Goal: Task Accomplishment & Management: Manage account settings

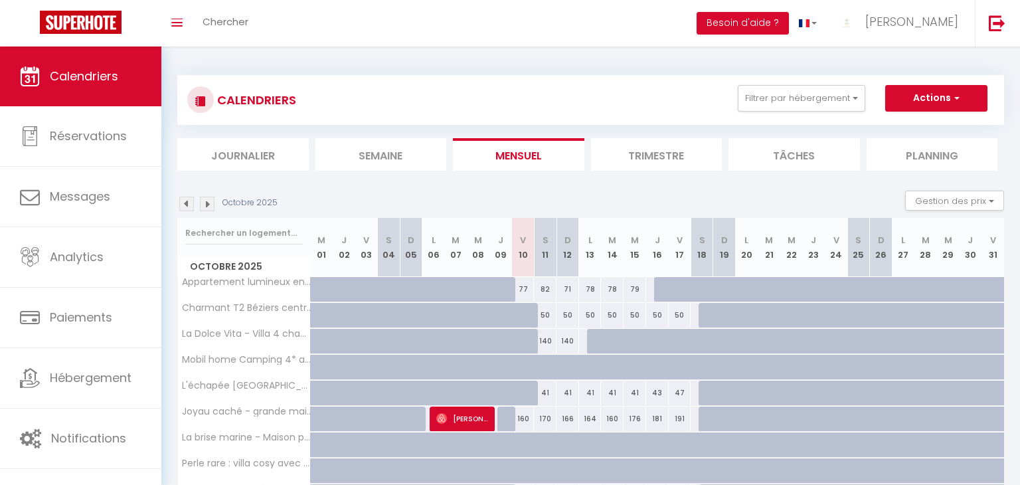
select select
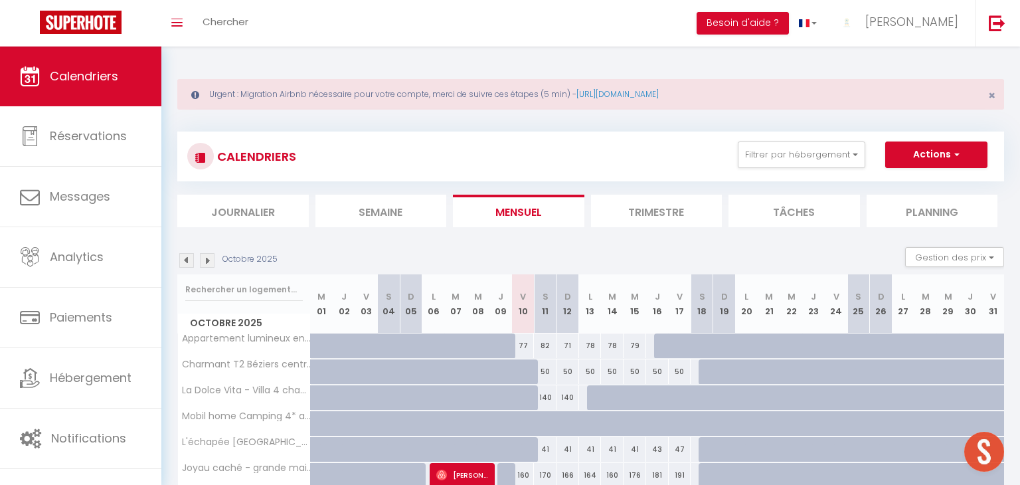
click at [681, 364] on div "50" at bounding box center [680, 371] width 23 height 25
type input "50"
select select "1"
type input "Ven 17 Octobre 2025"
type input "Sam 18 Octobre 2025"
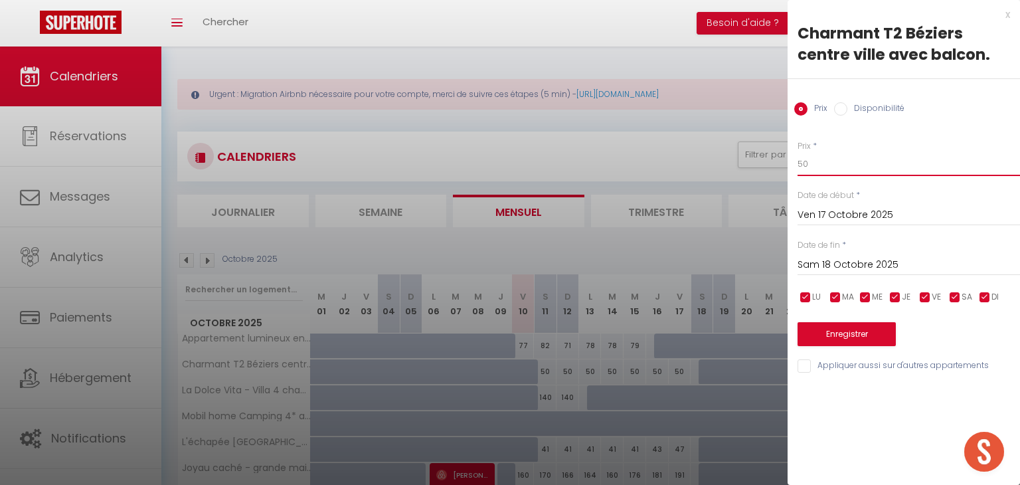
click at [835, 163] on input "50" at bounding box center [909, 164] width 222 height 24
click at [847, 96] on div "Prix Disponibilité" at bounding box center [904, 101] width 232 height 44
click at [847, 108] on label "Disponibilité" at bounding box center [875, 109] width 57 height 15
click at [847, 108] on input "Disponibilité" at bounding box center [840, 108] width 13 height 13
radio input "true"
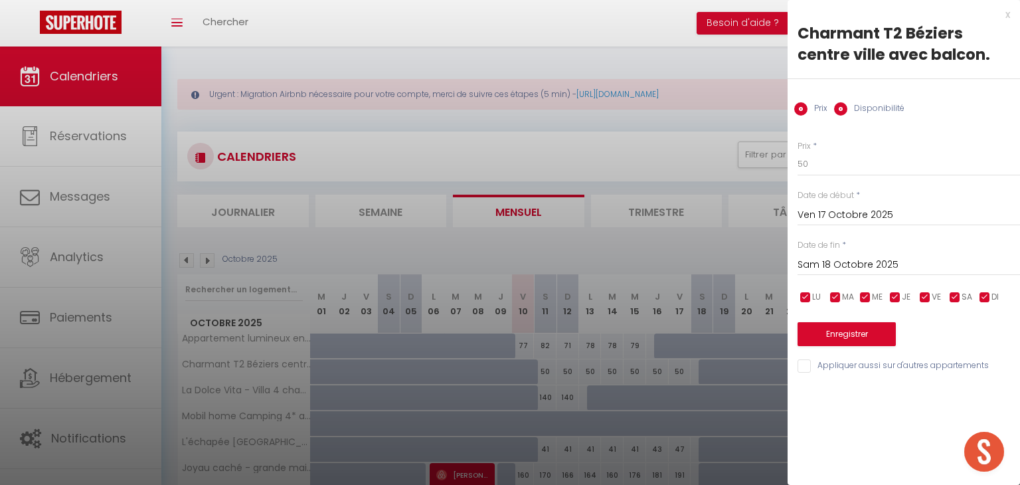
radio input "false"
click at [865, 167] on select "Disponible Indisponible" at bounding box center [909, 164] width 222 height 25
select select "0"
click at [798, 152] on select "Disponible Indisponible" at bounding box center [909, 164] width 222 height 25
click at [861, 333] on button "Enregistrer" at bounding box center [847, 335] width 98 height 24
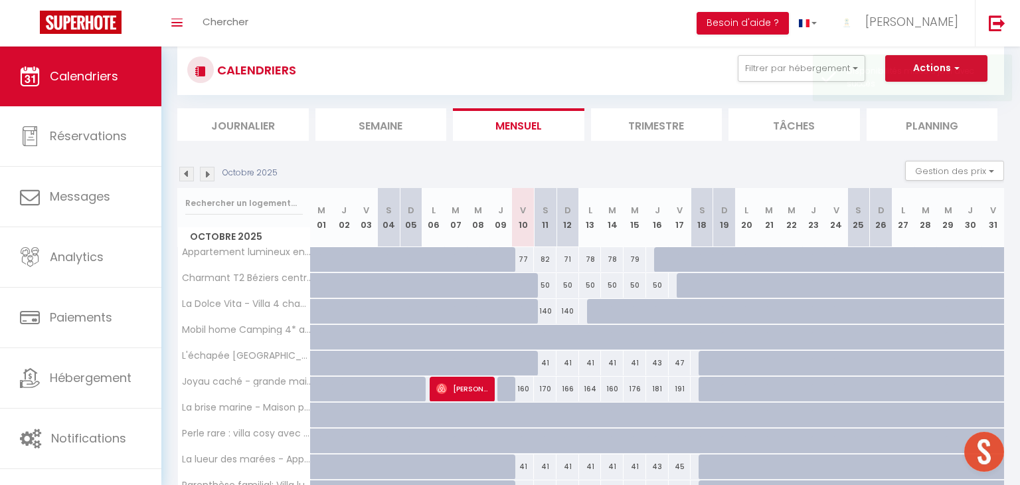
scroll to position [88, 0]
click at [678, 362] on div "47" at bounding box center [680, 361] width 23 height 25
select select "1"
type input "Ven 17 Octobre 2025"
type input "Sam 18 Octobre 2025"
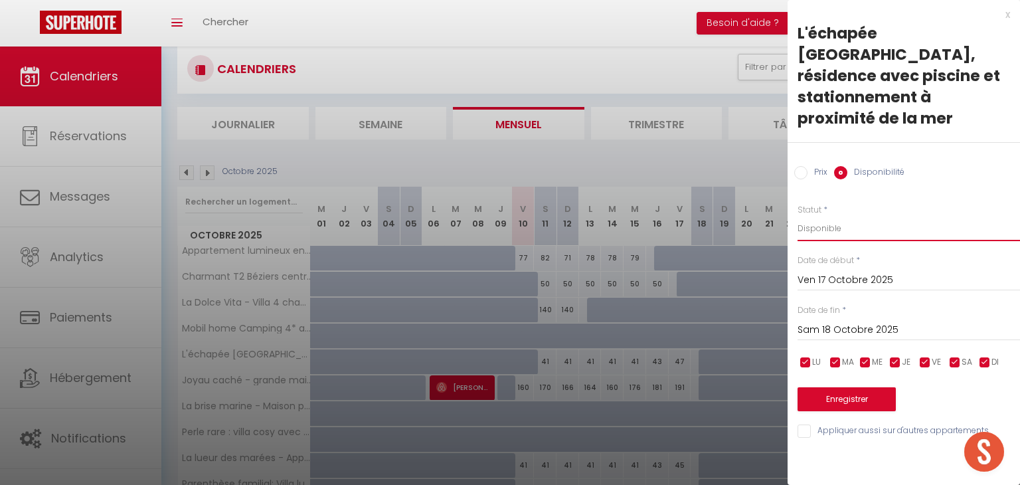
click at [817, 216] on select "Disponible Indisponible" at bounding box center [909, 228] width 222 height 25
select select "0"
click at [798, 216] on select "Disponible Indisponible" at bounding box center [909, 228] width 222 height 25
click at [835, 387] on button "Enregistrer" at bounding box center [847, 399] width 98 height 24
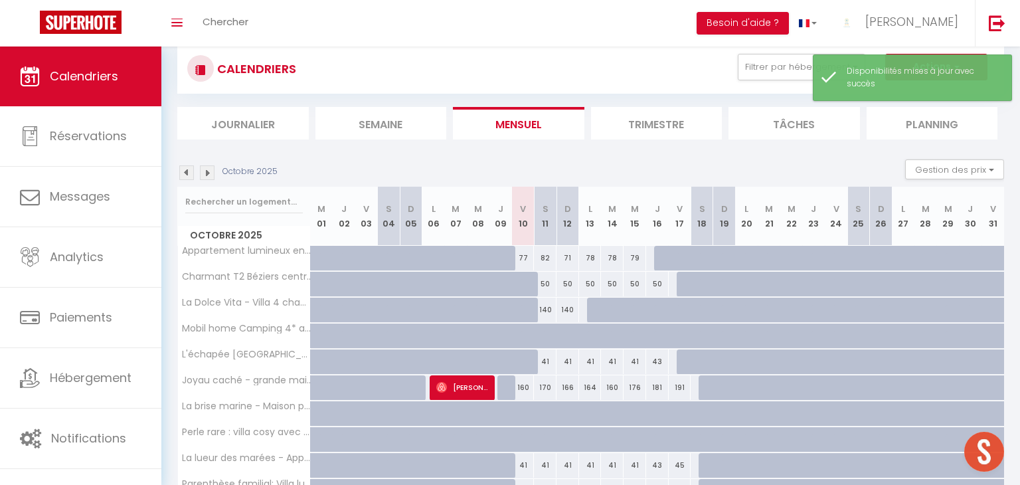
click at [680, 385] on div "191" at bounding box center [680, 387] width 23 height 25
select select "1"
type input "Ven 17 Octobre 2025"
type input "Sam 18 Octobre 2025"
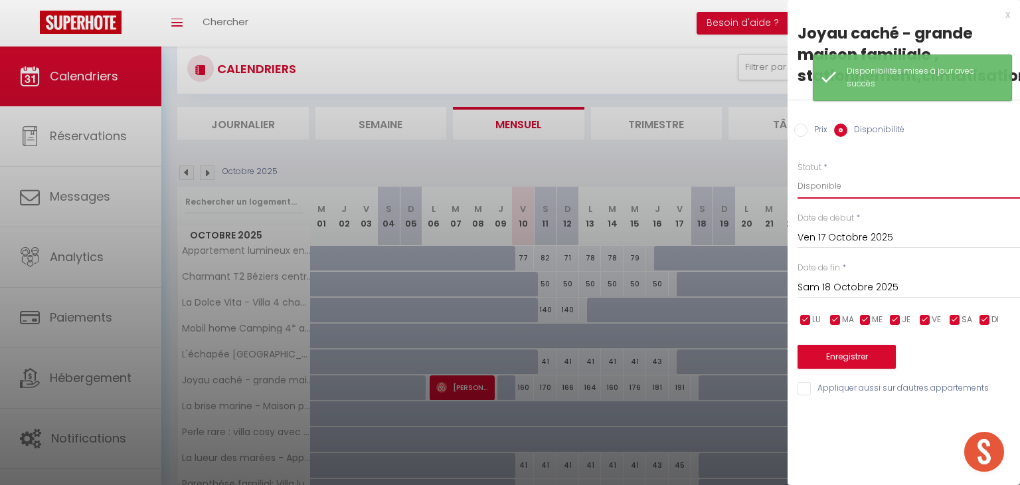
click at [829, 189] on select "Disponible Indisponible" at bounding box center [909, 185] width 222 height 25
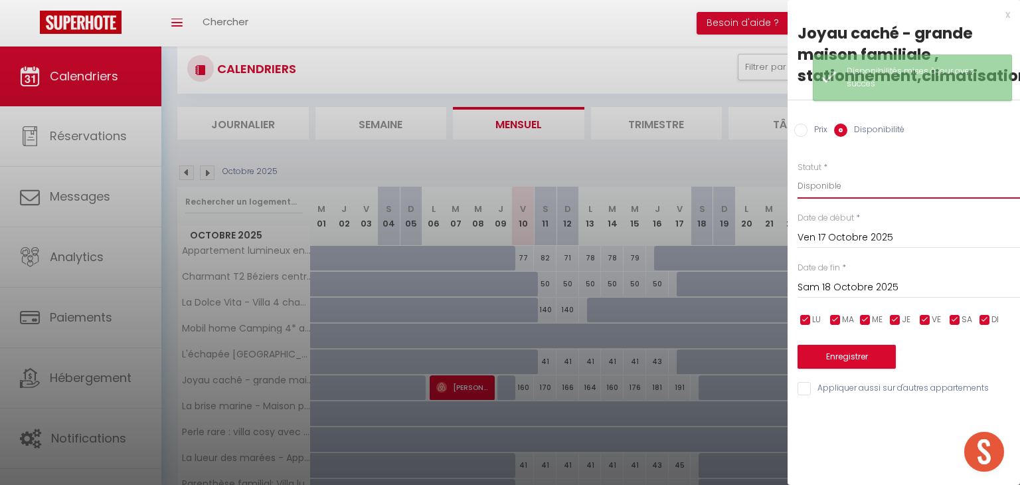
select select "0"
click at [798, 173] on select "Disponible Indisponible" at bounding box center [909, 185] width 222 height 25
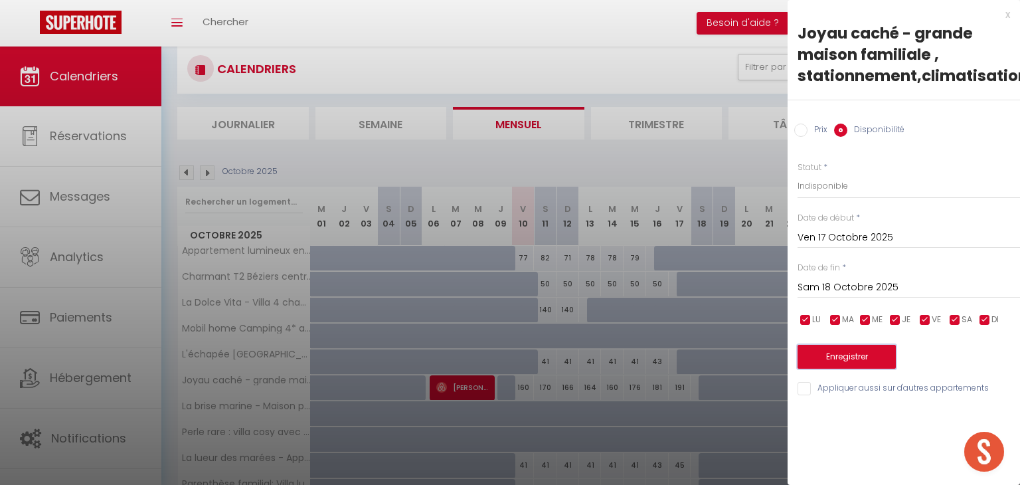
click at [833, 360] on button "Enregistrer" at bounding box center [847, 357] width 98 height 24
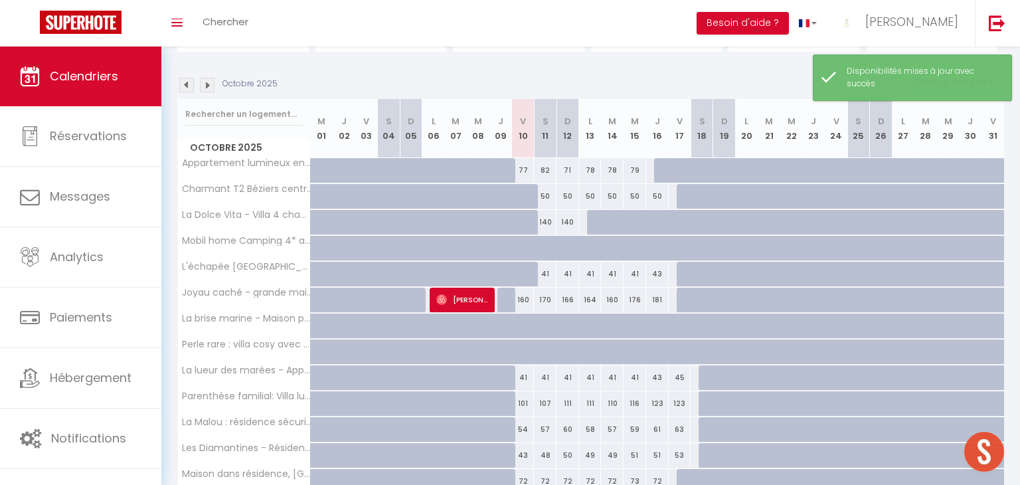
scroll to position [185, 0]
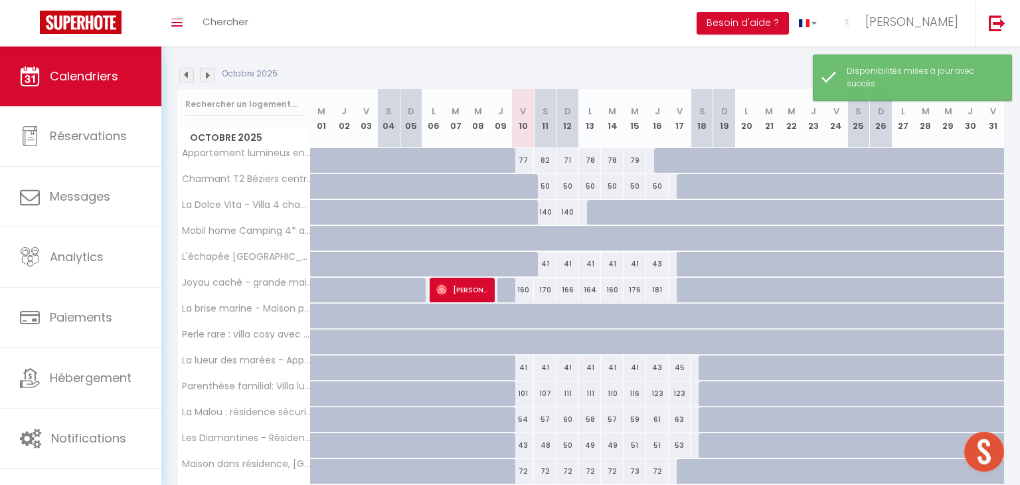
click at [684, 371] on div "45" at bounding box center [680, 367] width 23 height 25
select select "1"
type input "Ven 17 Octobre 2025"
type input "Sam 18 Octobre 2025"
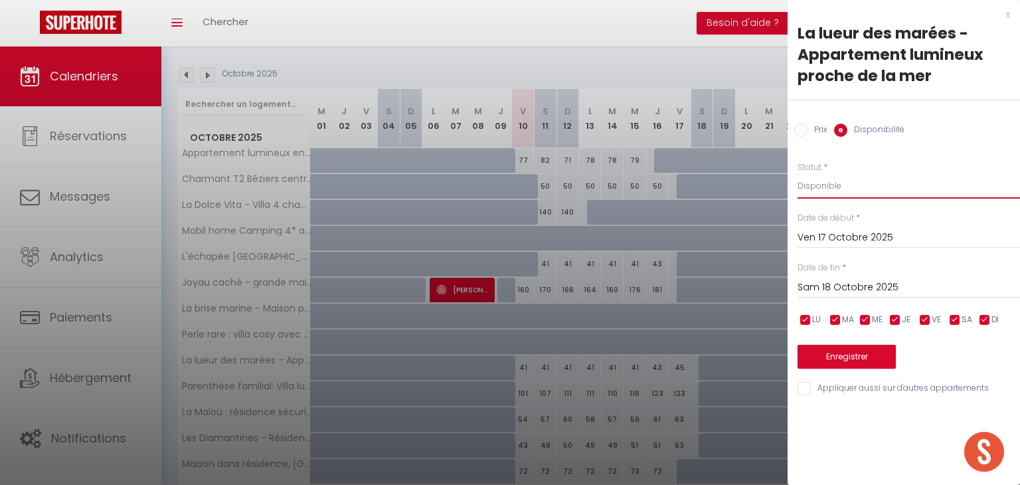
click at [837, 183] on select "Disponible Indisponible" at bounding box center [909, 185] width 222 height 25
select select "0"
click at [798, 173] on select "Disponible Indisponible" at bounding box center [909, 185] width 222 height 25
click at [858, 359] on button "Enregistrer" at bounding box center [847, 357] width 98 height 24
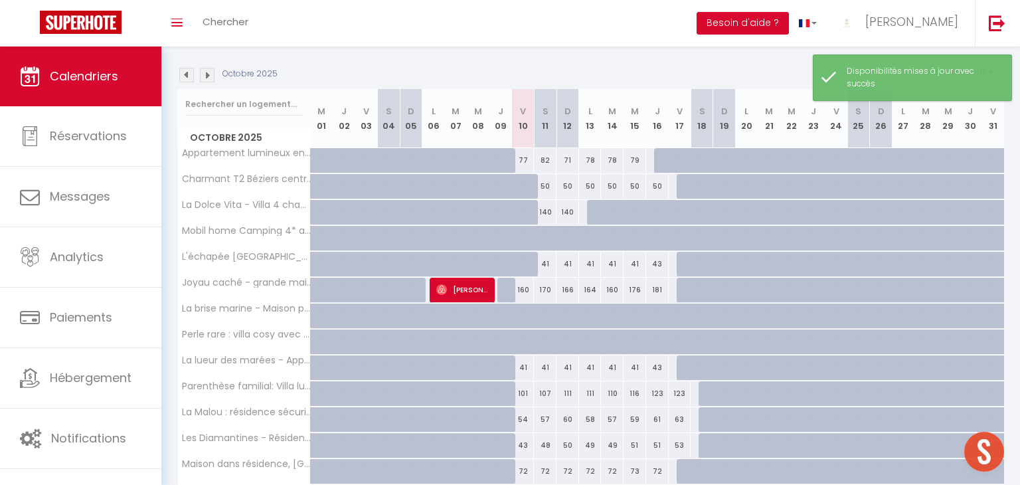
click at [679, 395] on div "123" at bounding box center [680, 393] width 23 height 25
select select "1"
type input "Ven 17 Octobre 2025"
type input "Sam 18 Octobre 2025"
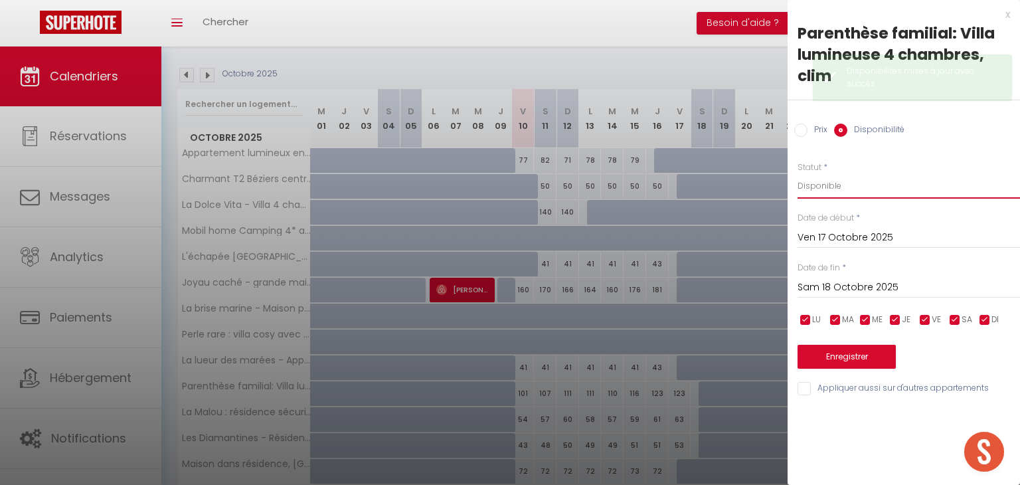
click at [837, 187] on select "Disponible Indisponible" at bounding box center [909, 185] width 222 height 25
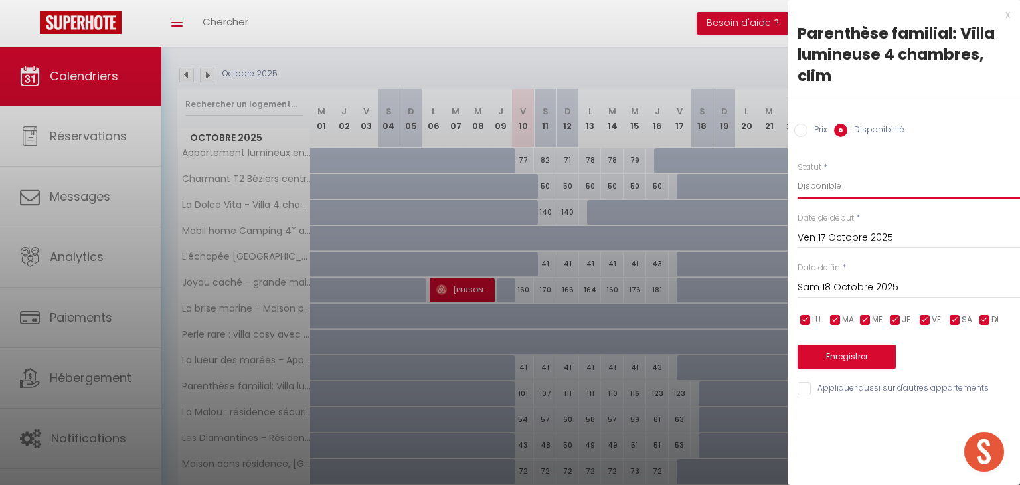
select select "0"
click at [798, 173] on select "Disponible Indisponible" at bounding box center [909, 185] width 222 height 25
click at [836, 354] on button "Enregistrer" at bounding box center [847, 357] width 98 height 24
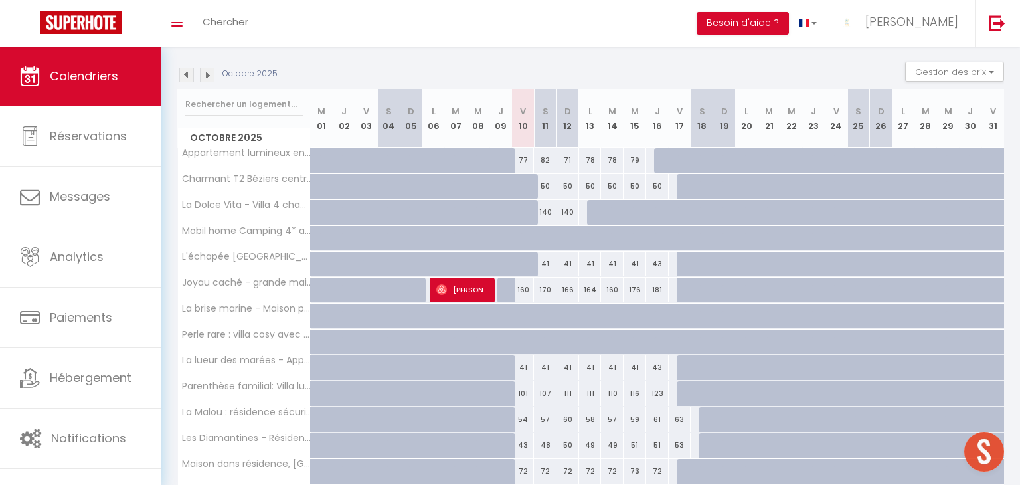
click at [683, 414] on div "63" at bounding box center [680, 419] width 23 height 25
select select "1"
type input "Ven 17 Octobre 2025"
type input "Sam 18 Octobre 2025"
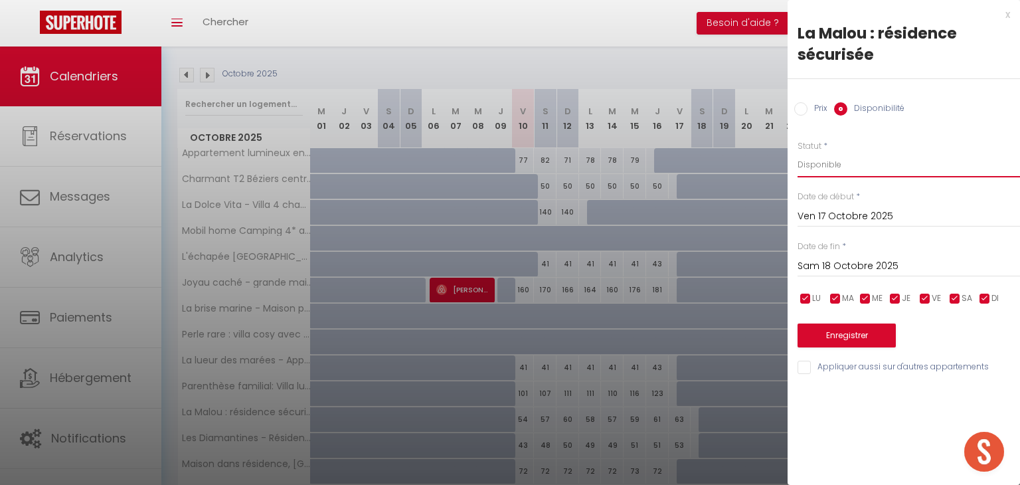
click at [851, 155] on select "Disponible Indisponible" at bounding box center [909, 164] width 222 height 25
select select "0"
click at [798, 152] on select "Disponible Indisponible" at bounding box center [909, 164] width 222 height 25
click at [829, 337] on button "Enregistrer" at bounding box center [847, 335] width 98 height 24
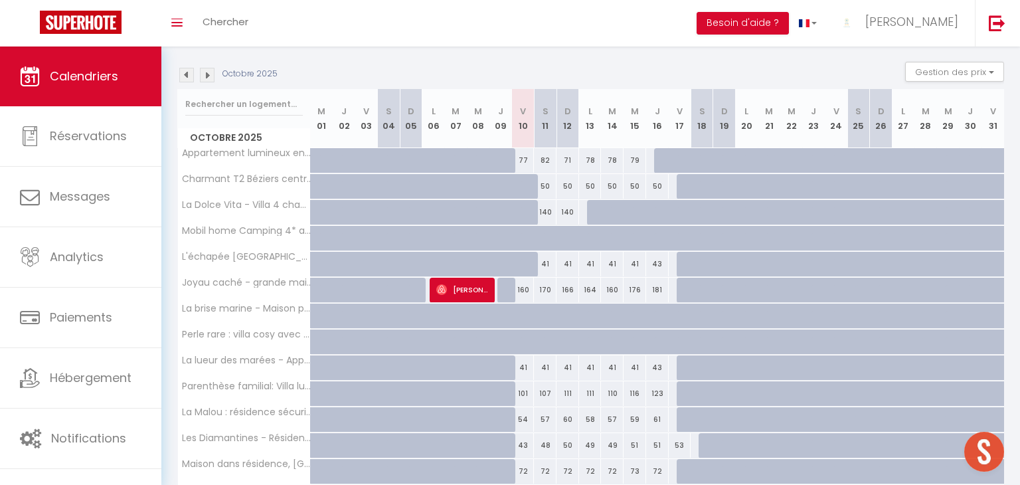
click at [679, 442] on div "53" at bounding box center [680, 445] width 23 height 25
select select "1"
type input "Ven 17 Octobre 2025"
type input "Sam 18 Octobre 2025"
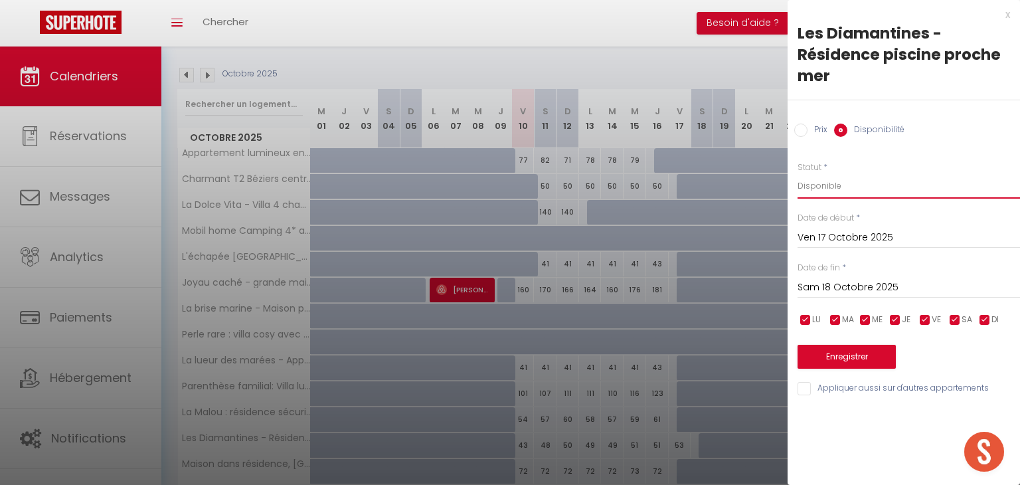
click at [831, 186] on select "Disponible Indisponible" at bounding box center [909, 185] width 222 height 25
select select "0"
click at [798, 173] on select "Disponible Indisponible" at bounding box center [909, 185] width 222 height 25
click at [837, 356] on button "Enregistrer" at bounding box center [847, 357] width 98 height 24
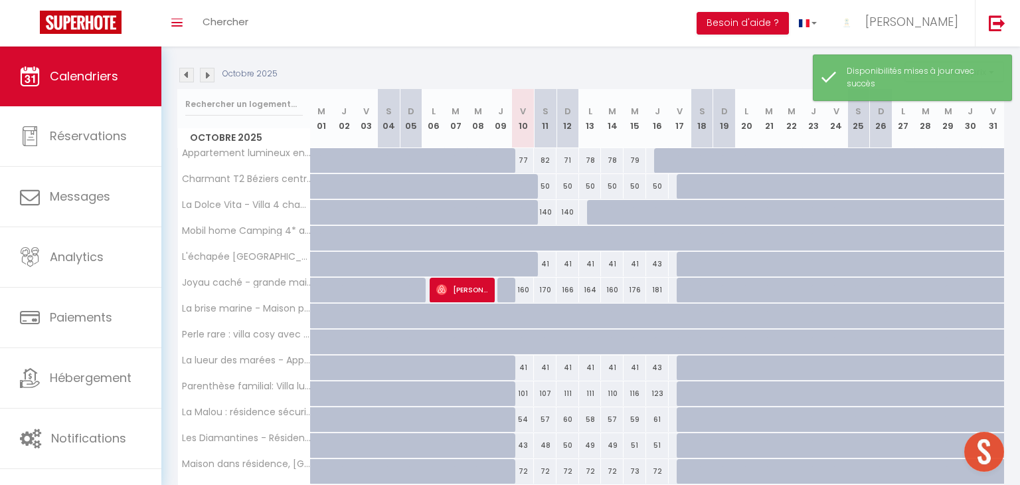
scroll to position [395, 0]
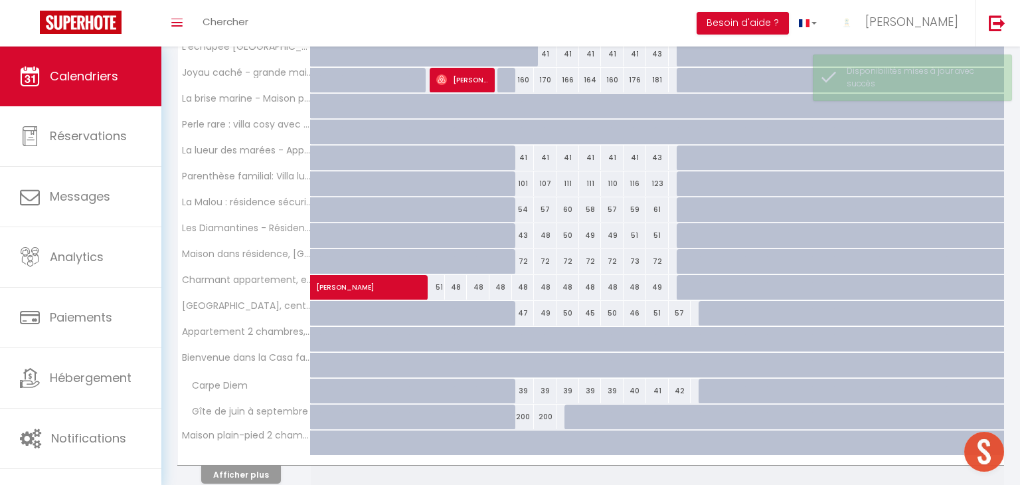
click at [685, 312] on div "57" at bounding box center [680, 313] width 23 height 25
select select "1"
type input "Ven 17 Octobre 2025"
type input "Sam 18 Octobre 2025"
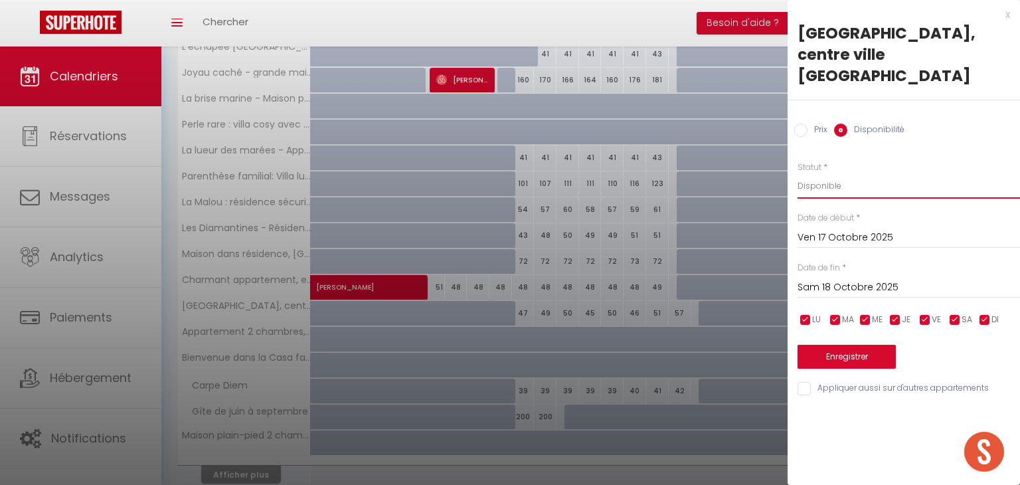
click at [848, 173] on select "Disponible Indisponible" at bounding box center [909, 185] width 222 height 25
select select "0"
click at [798, 173] on select "Disponible Indisponible" at bounding box center [909, 185] width 222 height 25
click at [850, 345] on button "Enregistrer" at bounding box center [847, 357] width 98 height 24
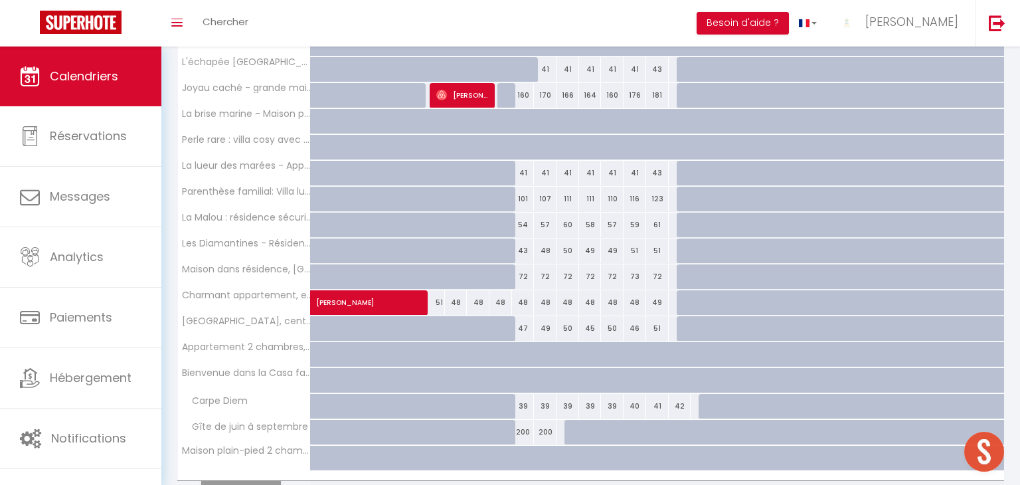
scroll to position [450, 0]
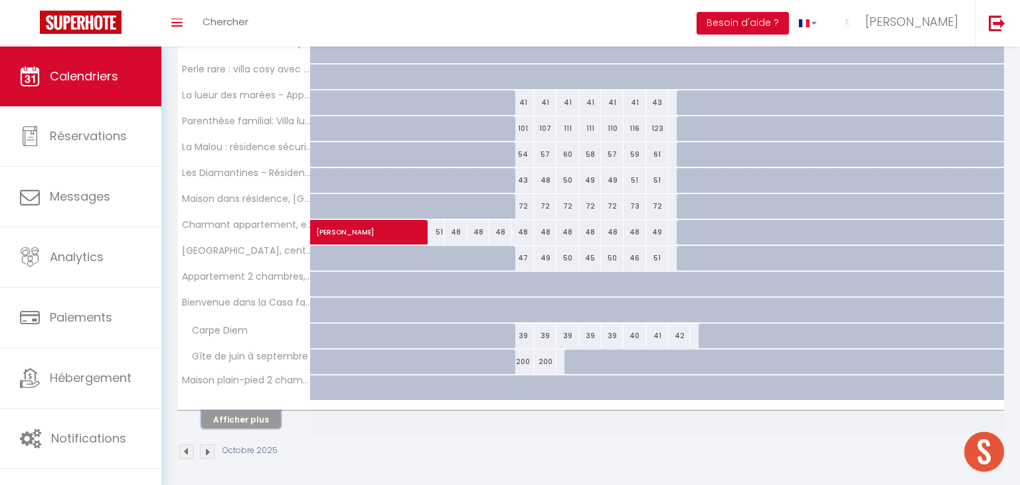
click at [234, 420] on button "Afficher plus" at bounding box center [241, 419] width 80 height 18
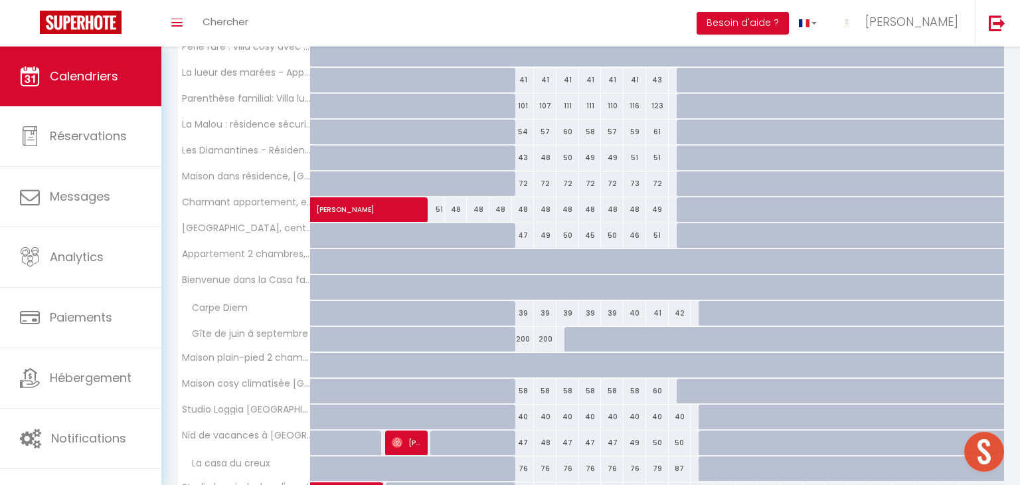
scroll to position [505, 0]
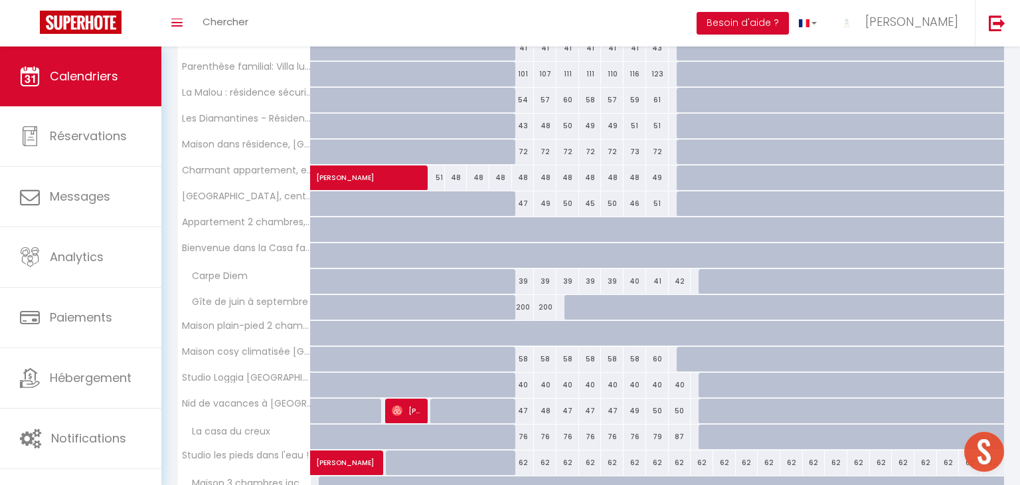
click at [683, 381] on div "40" at bounding box center [680, 385] width 23 height 25
select select "1"
type input "Ven 17 Octobre 2025"
type input "Sam 18 Octobre 2025"
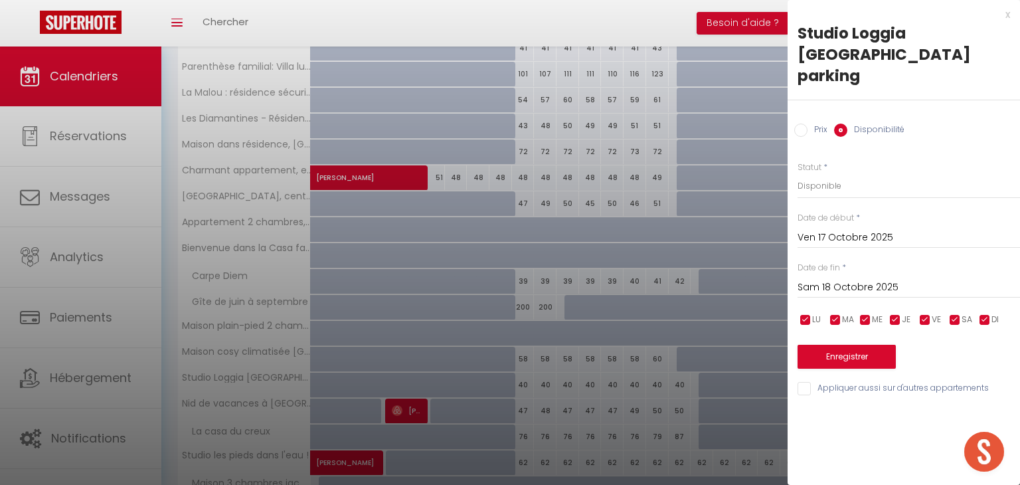
click at [1008, 14] on div "x" at bounding box center [899, 15] width 222 height 16
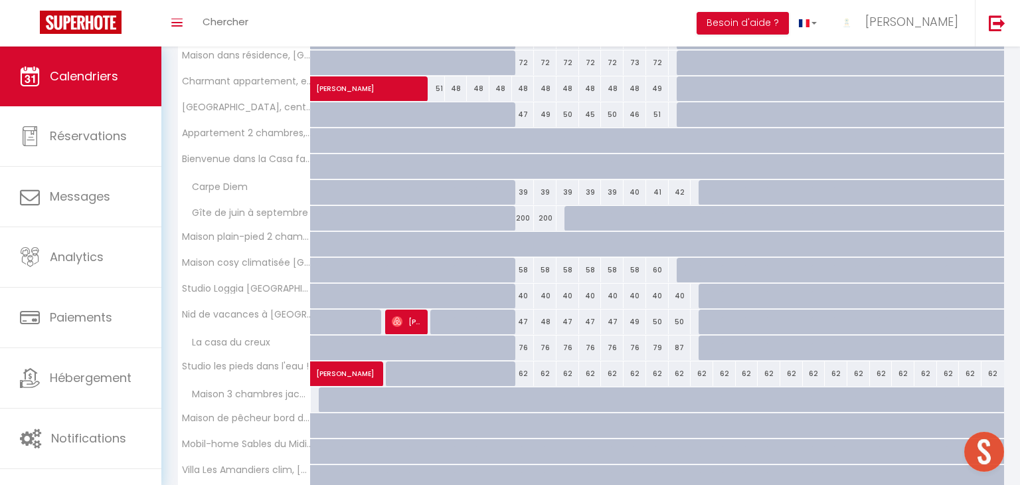
scroll to position [590, 0]
